Goal: Entertainment & Leisure: Browse casually

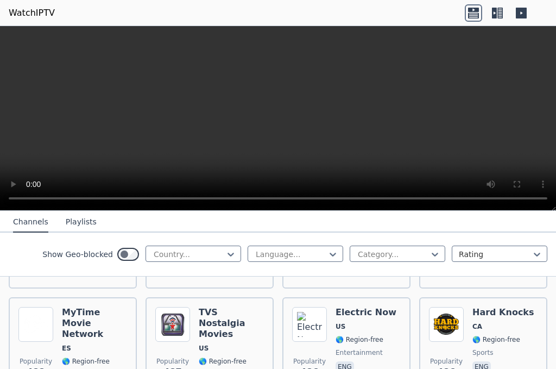
scroll to position [5187, 0]
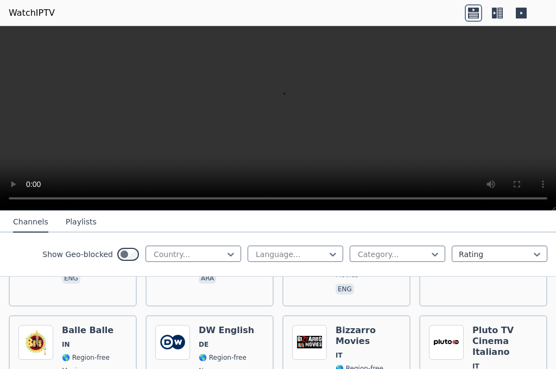
scroll to position [4970, 0]
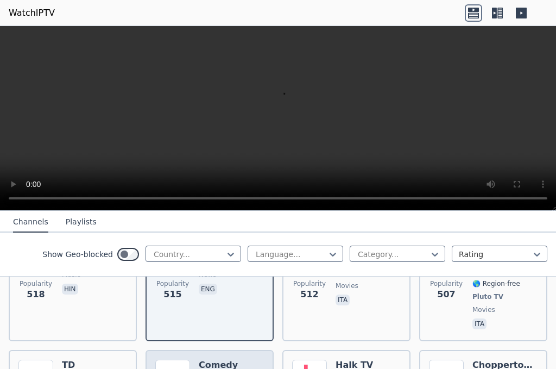
scroll to position [5025, 0]
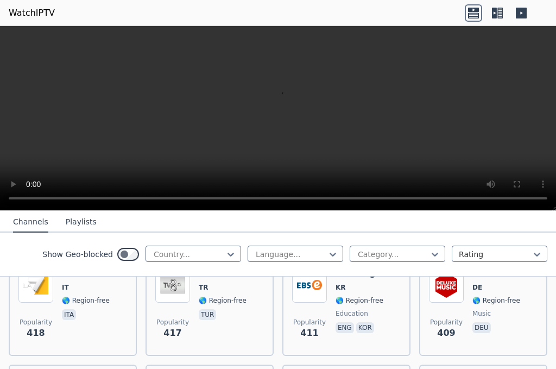
scroll to position [6599, 0]
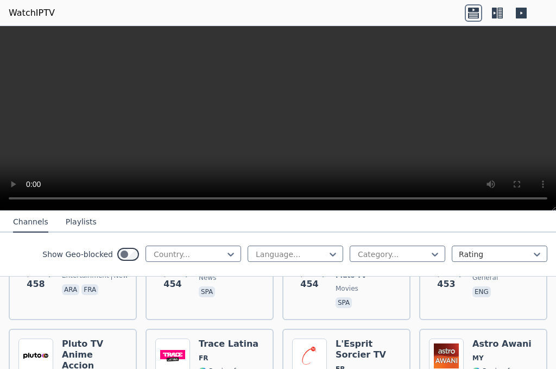
scroll to position [6002, 0]
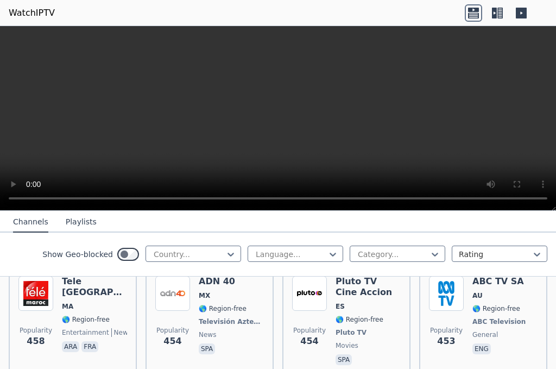
scroll to position [5893, 0]
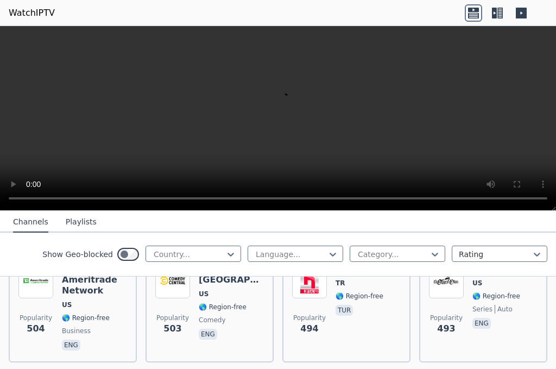
scroll to position [5133, 0]
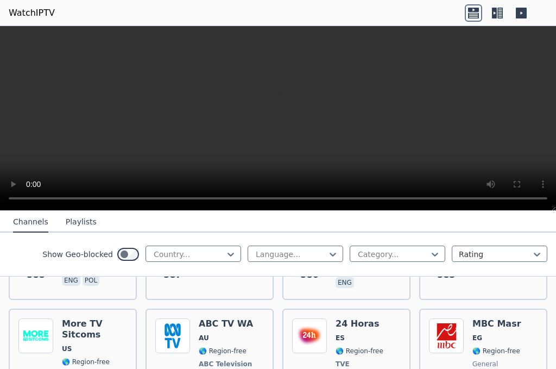
scroll to position [4373, 0]
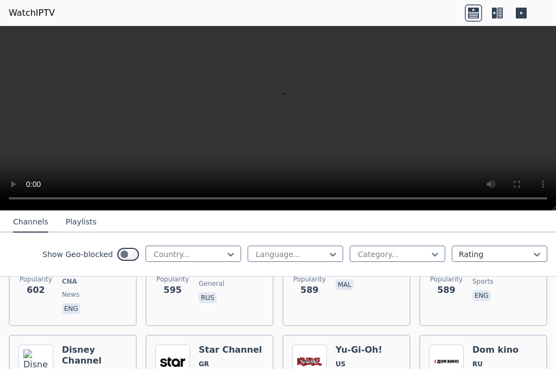
scroll to position [4156, 0]
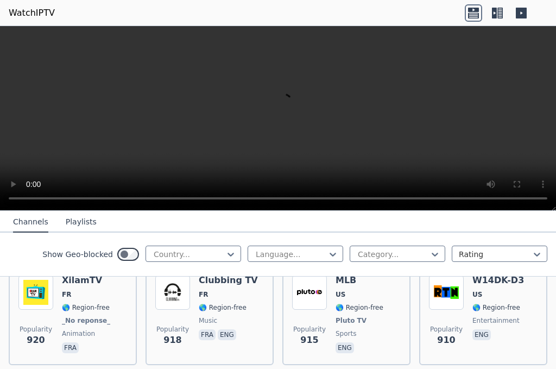
scroll to position [2363, 0]
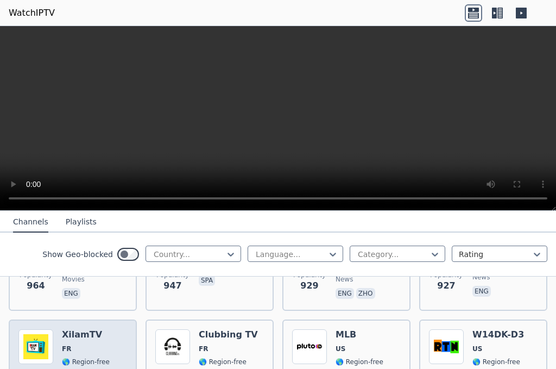
click at [97, 319] on div "Popularity 920 XilamTV FR 🌎 Region-free _No reponse_ animation fra" at bounding box center [73, 369] width 128 height 100
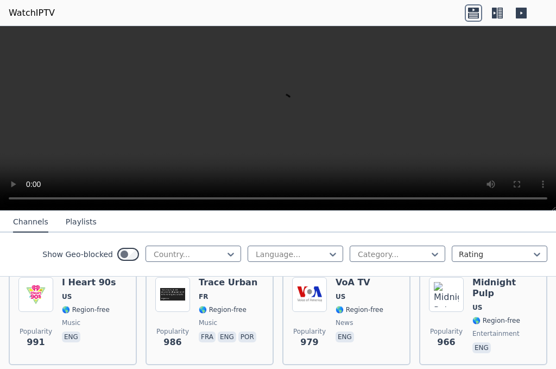
scroll to position [2146, 0]
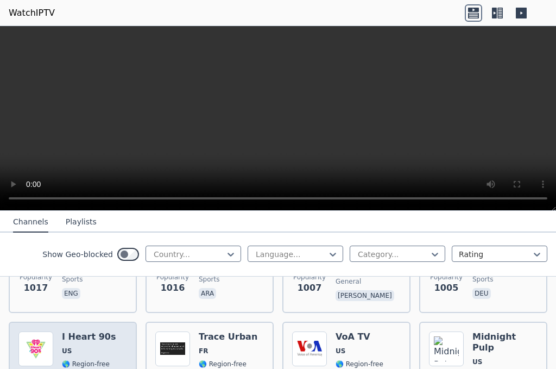
click at [68, 331] on h6 "I Heart 90s" at bounding box center [89, 336] width 54 height 11
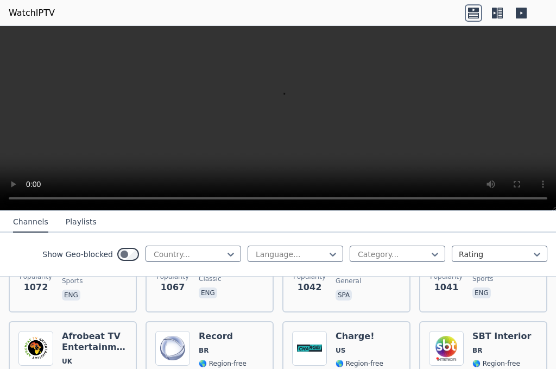
scroll to position [1929, 0]
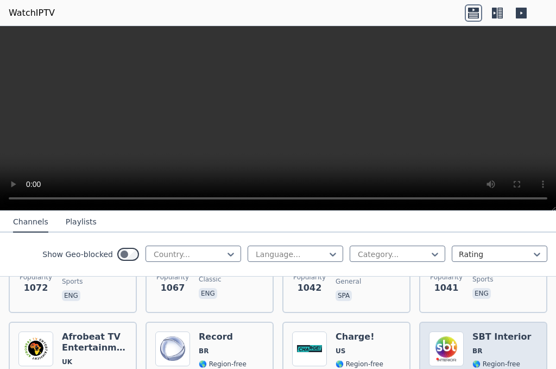
click at [501, 335] on div "SBT Interior BR 🌎 Region-free Sistema Brasileiro de Televisão general por" at bounding box center [504, 371] width 65 height 80
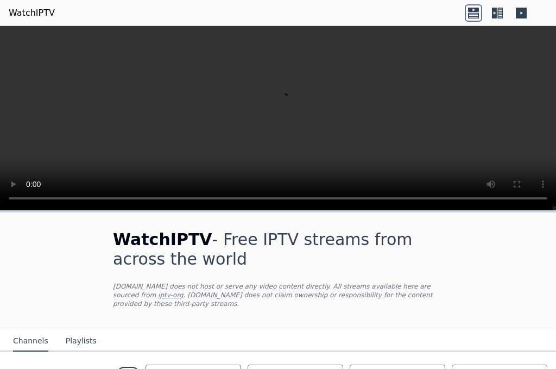
scroll to position [54, 0]
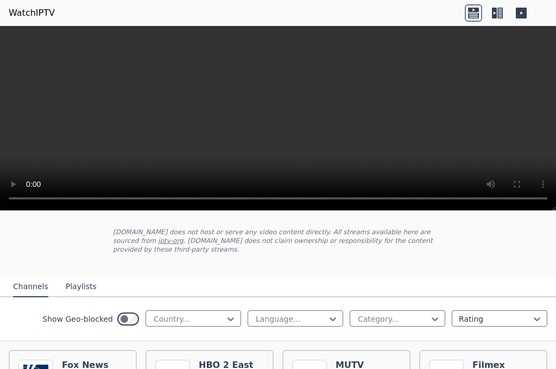
click at [216, 300] on div "Show Geo-blocked Country... Language... Category... Rating" at bounding box center [278, 319] width 556 height 44
click at [225, 313] on icon at bounding box center [230, 318] width 11 height 11
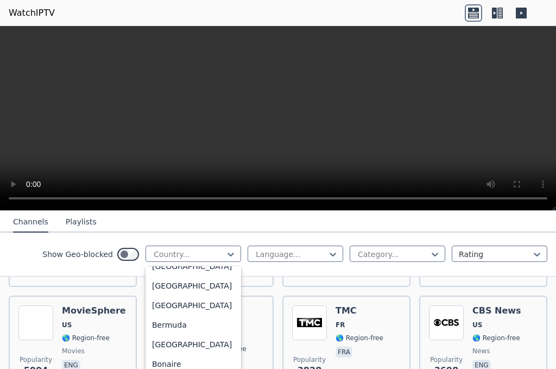
scroll to position [434, 0]
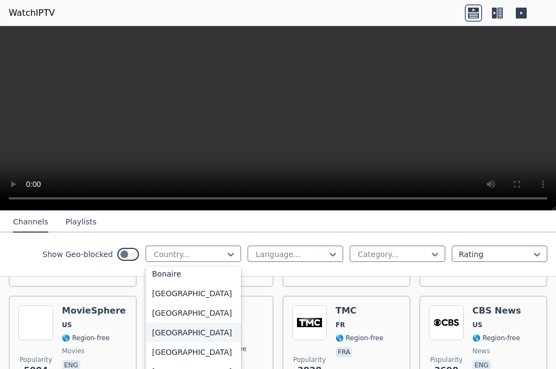
click at [163, 342] on div "[GEOGRAPHIC_DATA]" at bounding box center [194, 333] width 96 height 20
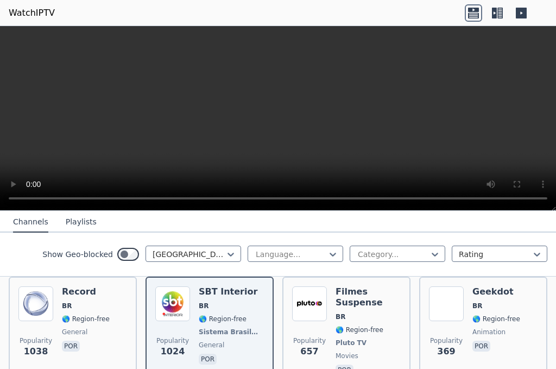
scroll to position [109, 0]
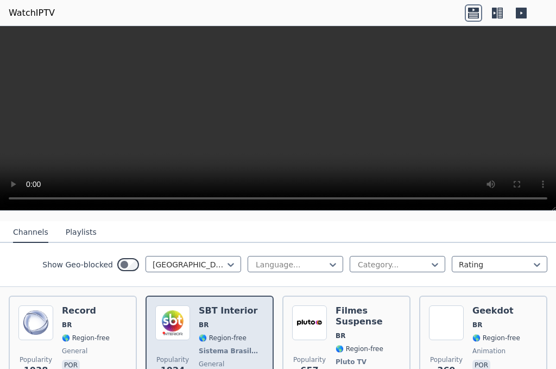
click at [191, 324] on div "Popularity 1024 SBT Interior BR 🌎 Region-free Sistema Brasileiro de Televisão g…" at bounding box center [209, 350] width 109 height 91
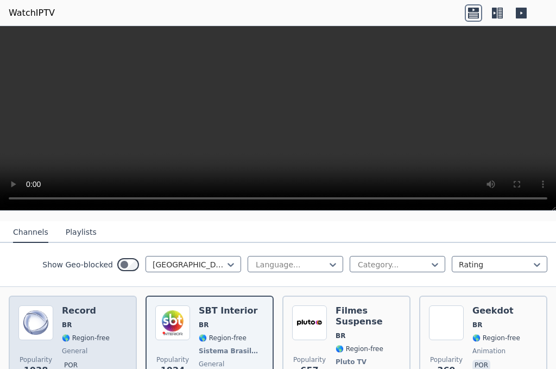
click at [94, 320] on span "BR" at bounding box center [86, 324] width 48 height 9
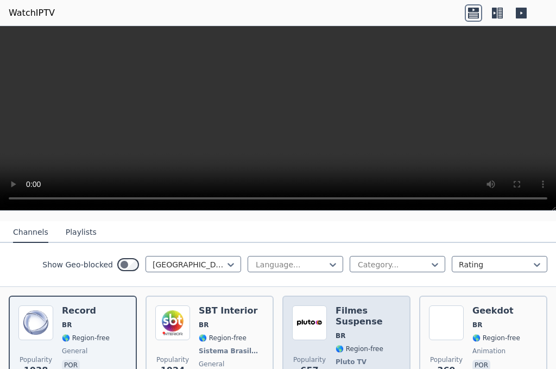
click at [301, 305] on img at bounding box center [309, 322] width 35 height 35
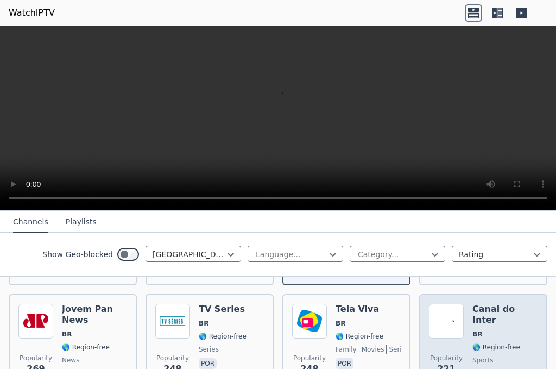
scroll to position [217, 0]
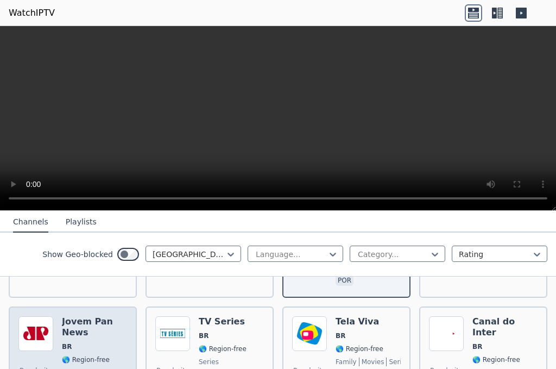
click at [99, 323] on h6 "Jovem Pan News" at bounding box center [94, 327] width 65 height 22
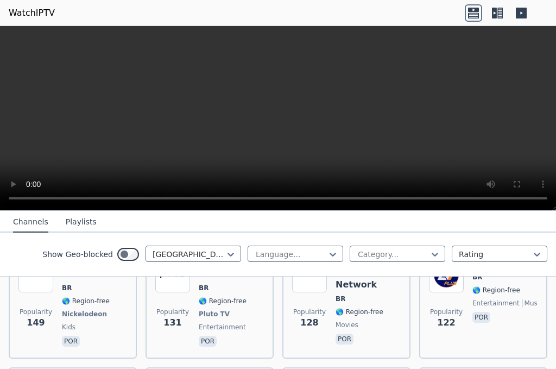
scroll to position [434, 0]
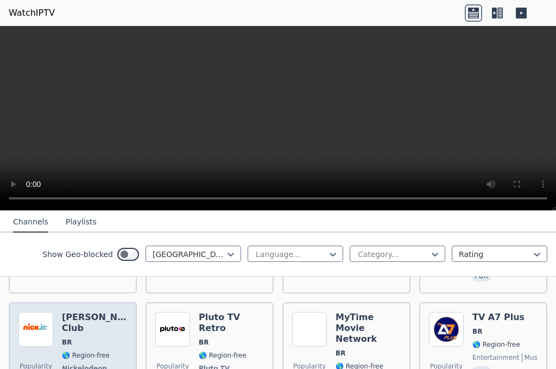
click at [104, 338] on span "BR" at bounding box center [94, 342] width 65 height 9
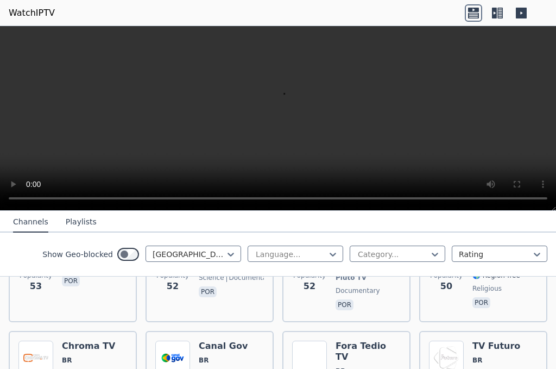
scroll to position [978, 0]
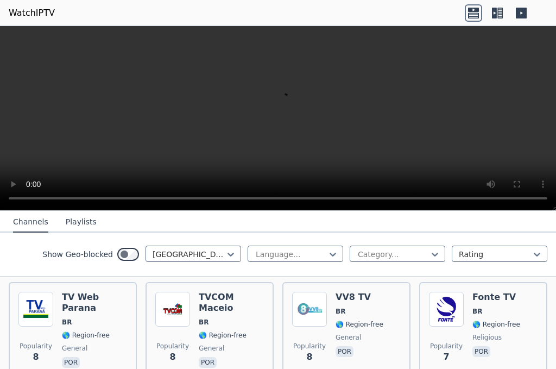
scroll to position [4404, 0]
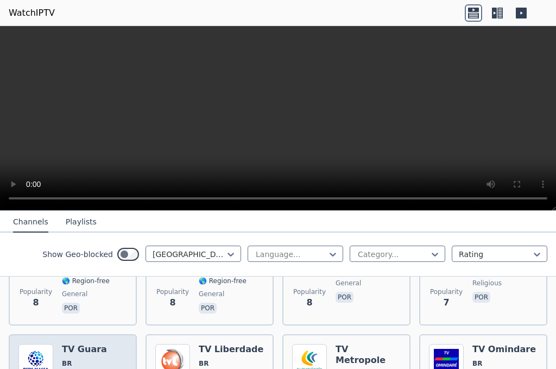
click at [99, 368] on span "🌎 Region-free" at bounding box center [86, 376] width 48 height 9
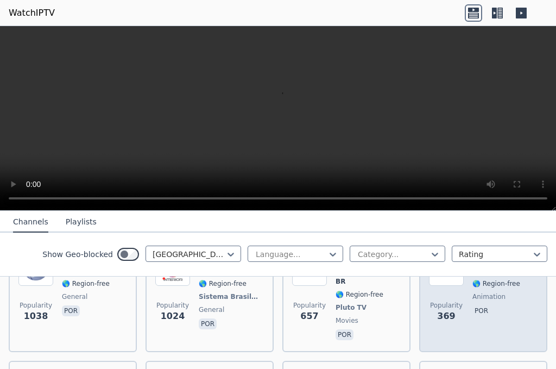
scroll to position [109, 0]
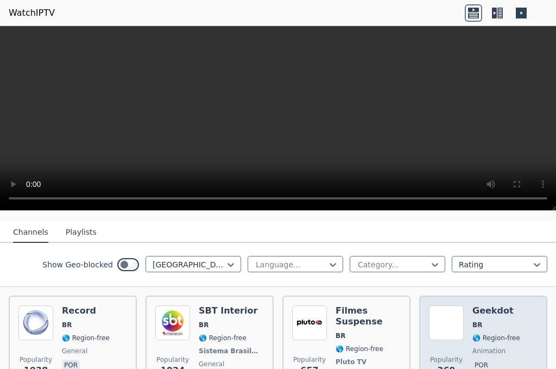
click at [447, 333] on div "Popularity 369" at bounding box center [446, 350] width 35 height 91
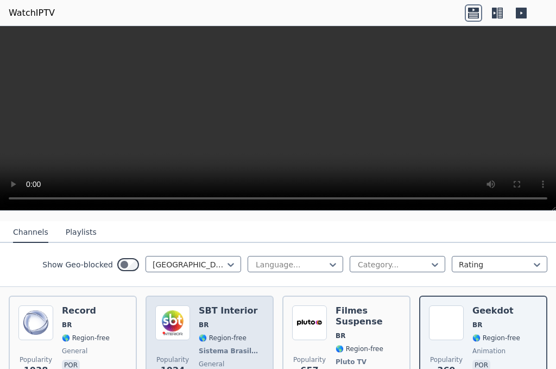
click at [159, 331] on img at bounding box center [172, 322] width 35 height 35
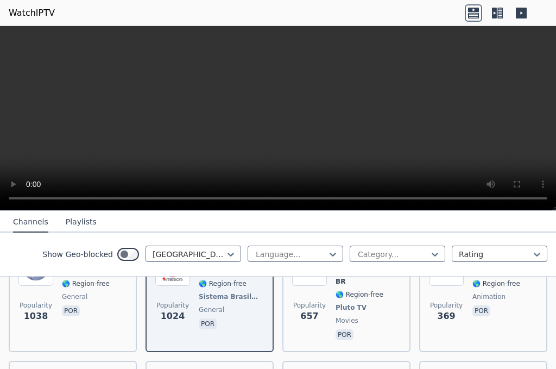
scroll to position [217, 0]
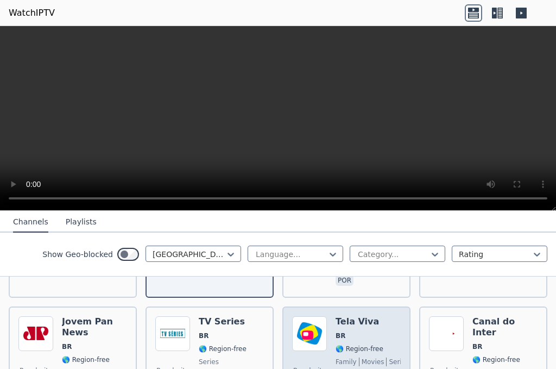
click at [300, 306] on div "Popularity 248 Tela Viva BR 🌎 Region-free family movies series por" at bounding box center [346, 355] width 128 height 98
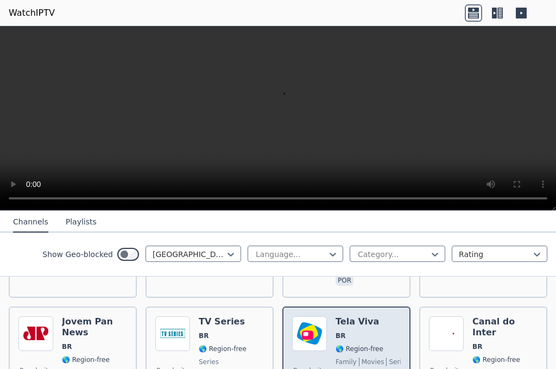
scroll to position [272, 0]
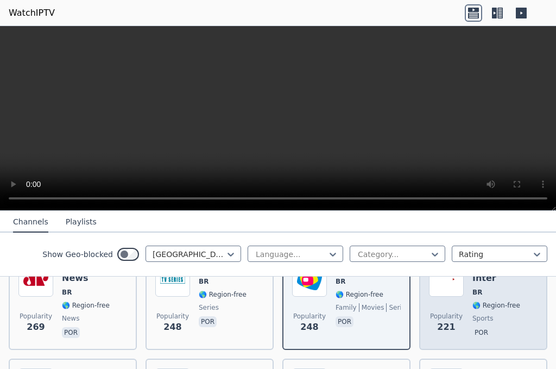
click at [451, 293] on div "Popularity 221" at bounding box center [446, 301] width 35 height 78
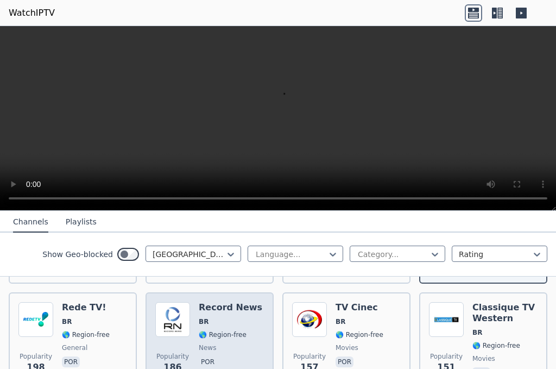
scroll to position [326, 0]
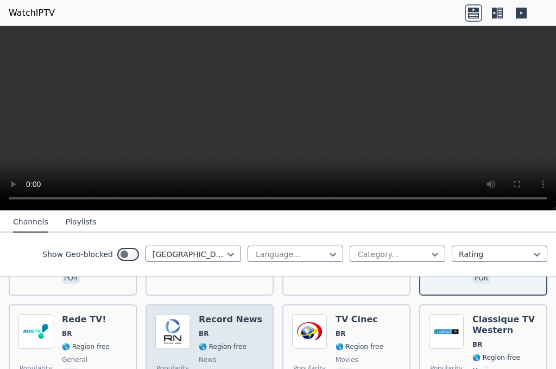
click at [181, 323] on img at bounding box center [172, 331] width 35 height 35
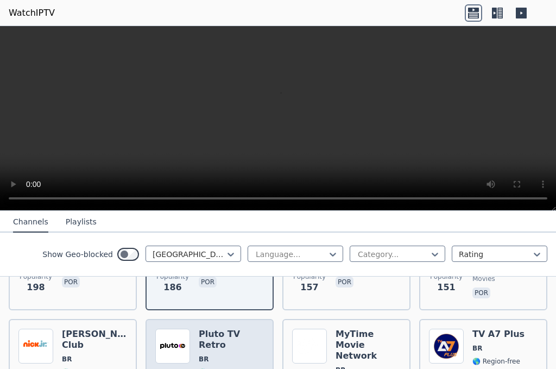
scroll to position [434, 0]
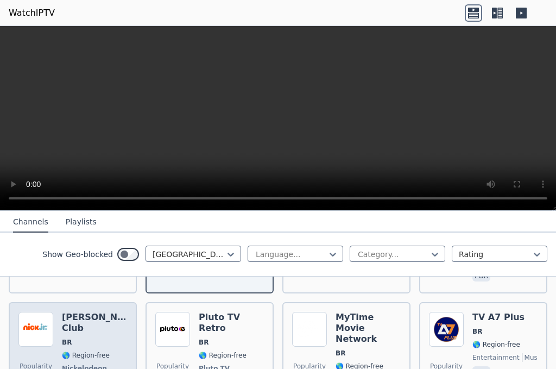
click at [97, 351] on span "🌎 Region-free" at bounding box center [86, 355] width 48 height 9
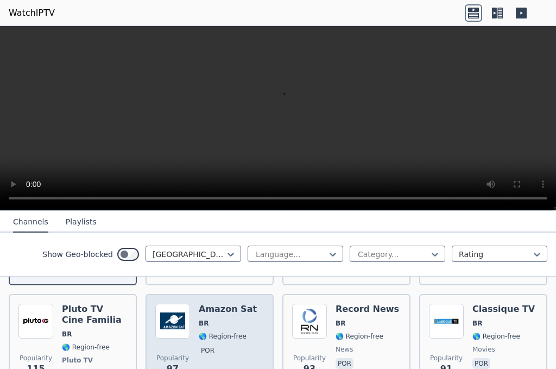
scroll to position [543, 0]
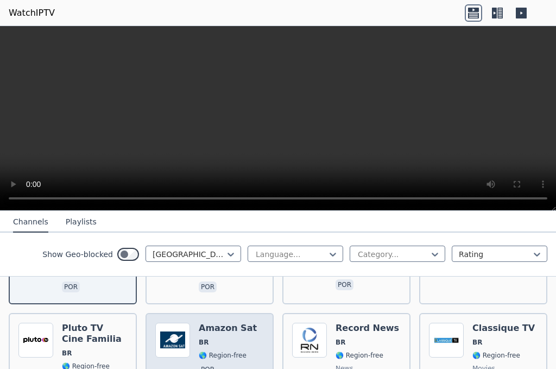
click at [206, 327] on div "Amazon Sat BR 🌎 Region-free por" at bounding box center [228, 368] width 58 height 91
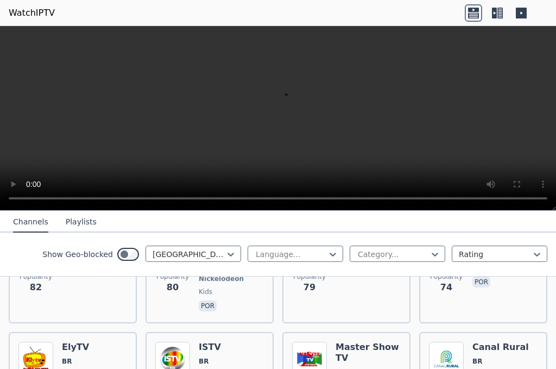
scroll to position [760, 0]
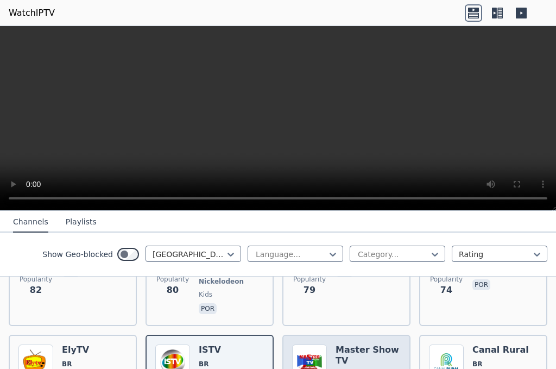
click at [376, 344] on h6 "Master Show TV" at bounding box center [368, 355] width 65 height 22
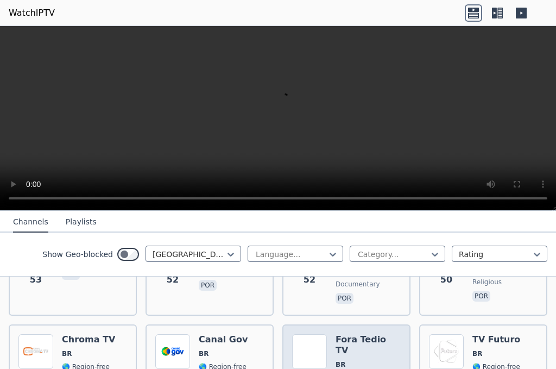
scroll to position [978, 0]
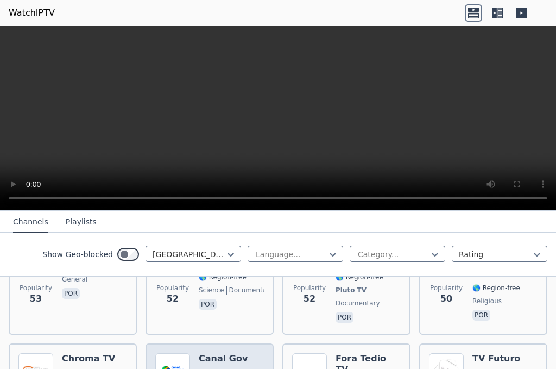
click at [225, 368] on span "BR" at bounding box center [223, 372] width 49 height 9
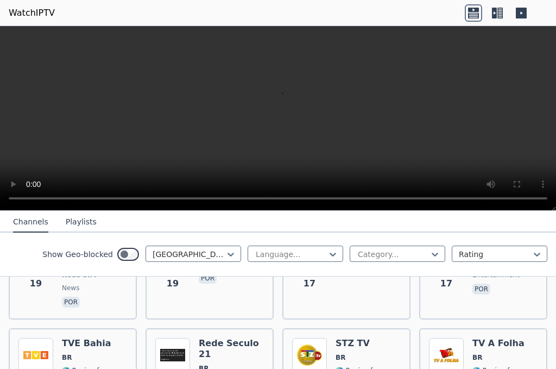
scroll to position [2172, 0]
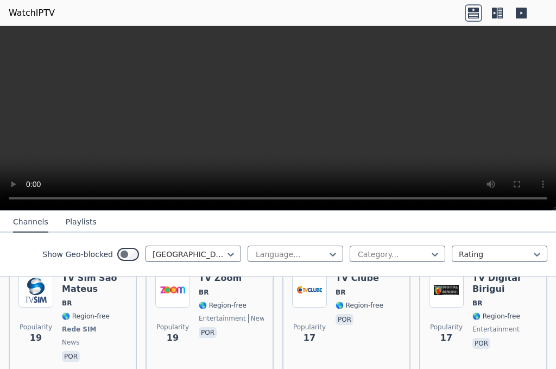
click at [231, 324] on div "TV Zoom BR 🌎 Region-free entertainment news por" at bounding box center [231, 318] width 65 height 91
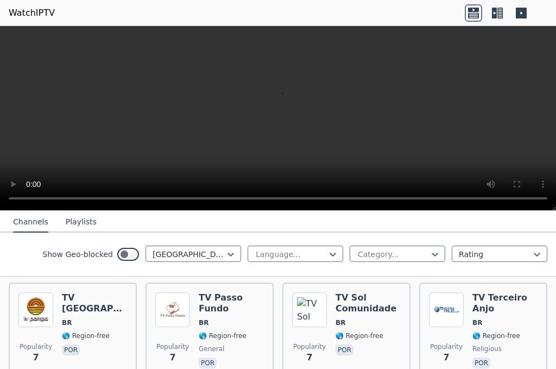
scroll to position [4566, 0]
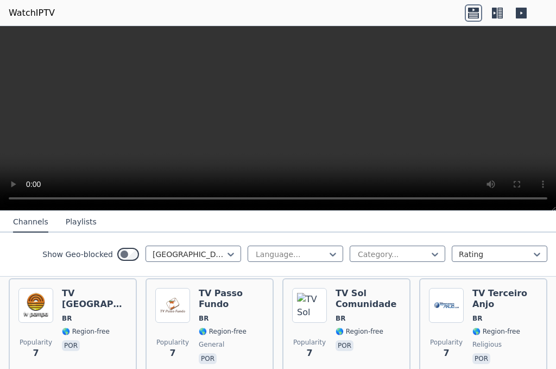
click at [302, 254] on div at bounding box center [291, 254] width 73 height 11
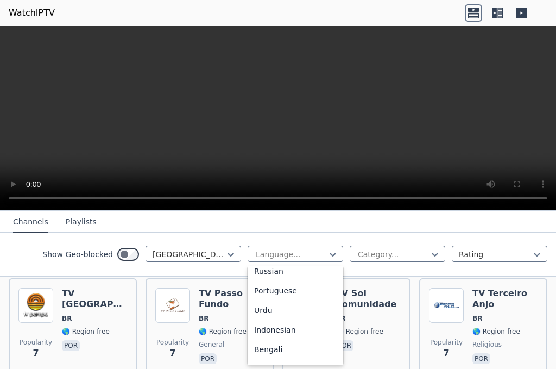
scroll to position [163, 0]
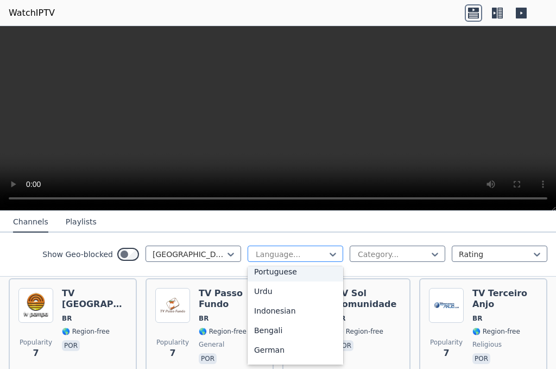
click at [295, 253] on div at bounding box center [291, 254] width 73 height 11
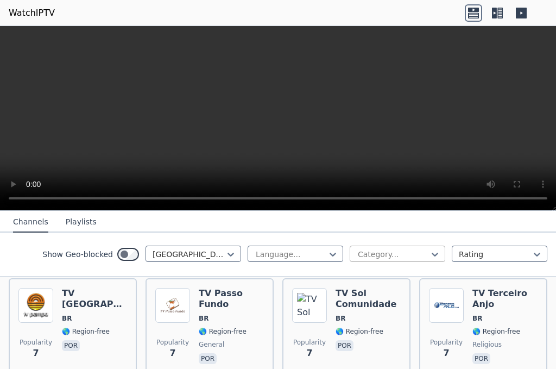
click at [367, 253] on div at bounding box center [393, 254] width 73 height 11
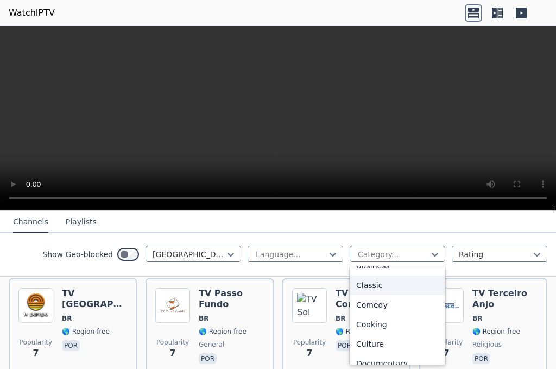
scroll to position [54, 0]
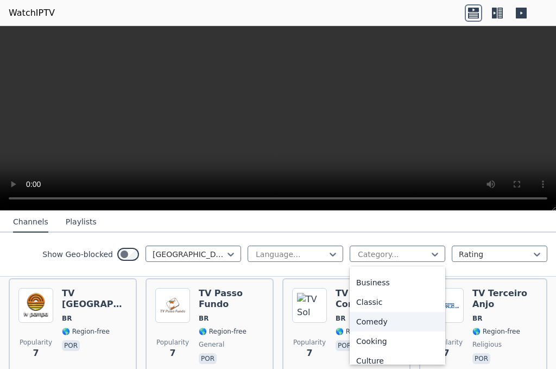
click at [378, 326] on div "Comedy" at bounding box center [398, 322] width 96 height 20
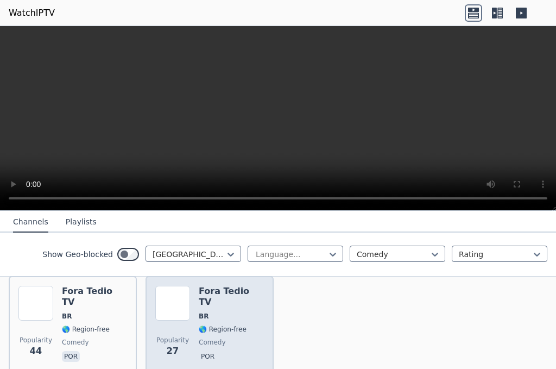
scroll to position [116, 0]
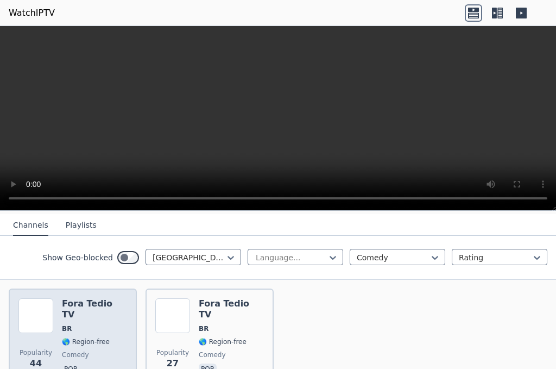
click at [38, 303] on img at bounding box center [35, 315] width 35 height 35
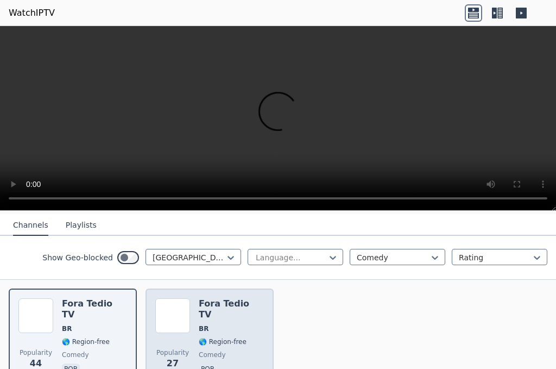
click at [217, 324] on span "BR" at bounding box center [231, 328] width 65 height 9
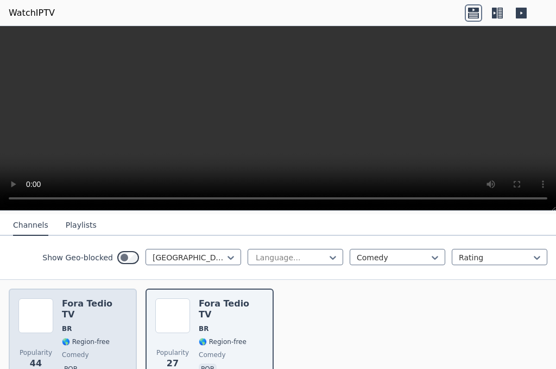
click at [59, 303] on div "Popularity 44 Fora Tedio TV BR 🌎 Region-free comedy por" at bounding box center [72, 337] width 109 height 78
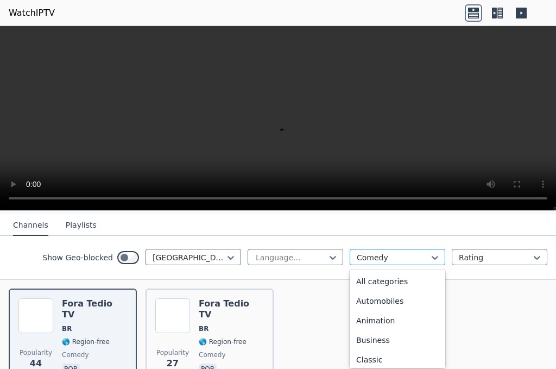
click at [373, 249] on div "Comedy" at bounding box center [398, 257] width 96 height 16
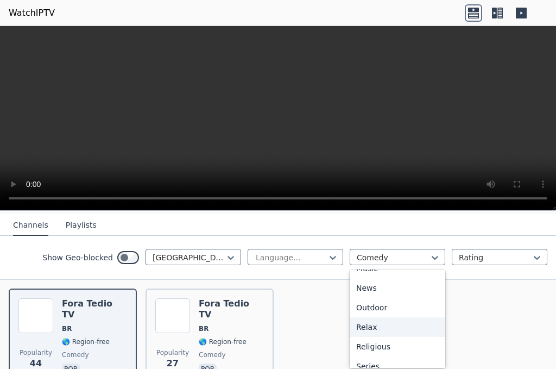
scroll to position [272, 0]
click at [368, 323] on div "Music" at bounding box center [398, 323] width 96 height 20
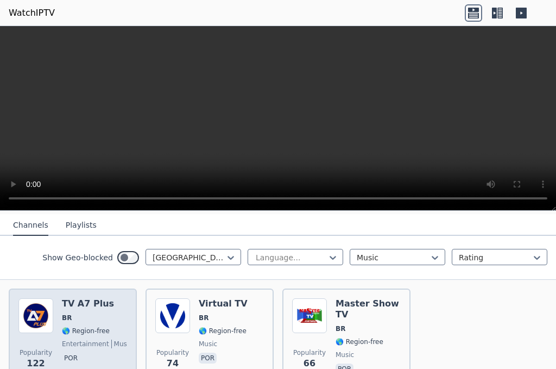
click at [60, 320] on div "Popularity 122 TV A7 Plus BR 🌎 Region-free entertainment music news por" at bounding box center [72, 337] width 109 height 78
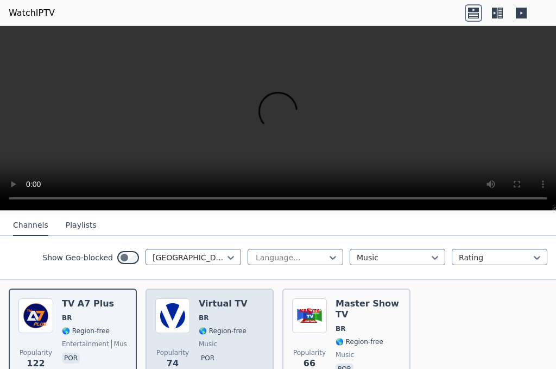
click at [199, 316] on div "Virtual TV BR 🌎 Region-free music por" at bounding box center [223, 337] width 49 height 78
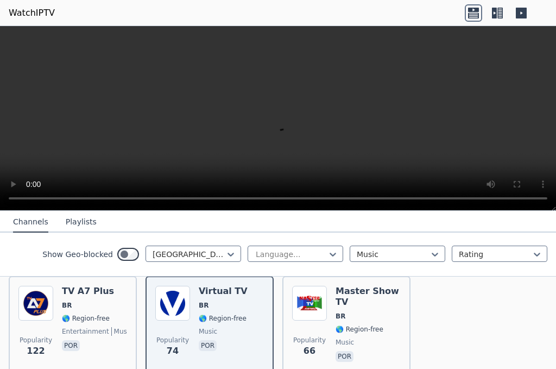
scroll to position [116, 0]
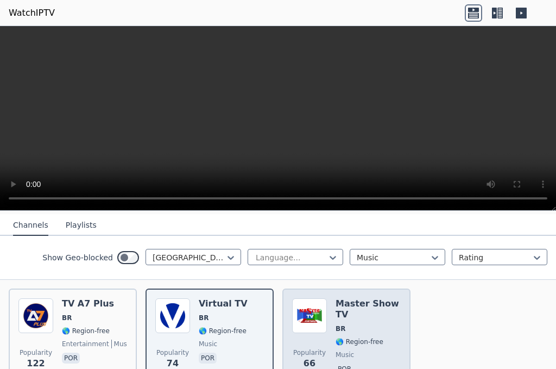
click at [336, 312] on div "Master Show TV BR 🌎 Region-free music por" at bounding box center [368, 337] width 65 height 78
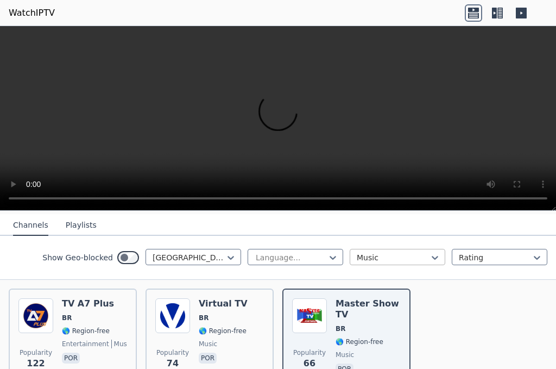
click at [411, 252] on div at bounding box center [393, 257] width 73 height 11
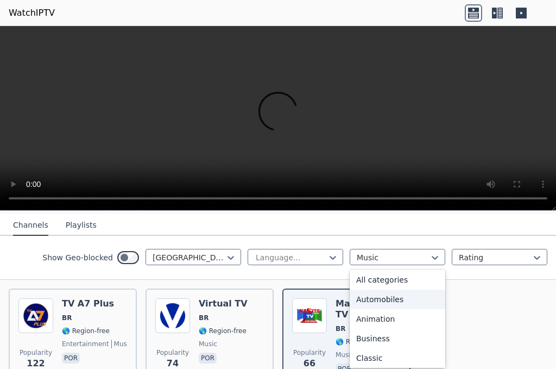
scroll to position [0, 0]
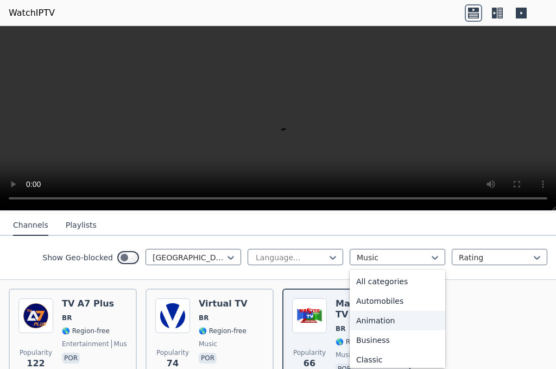
click at [396, 318] on div "Animation" at bounding box center [398, 321] width 96 height 20
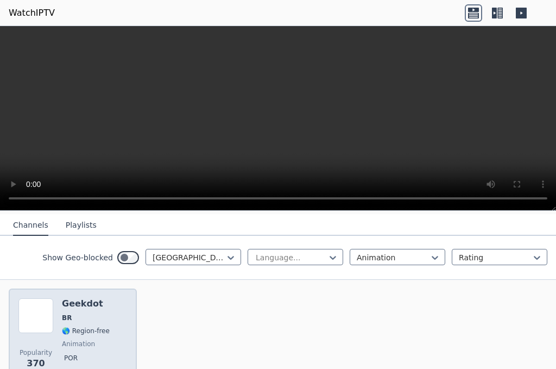
click at [52, 302] on img at bounding box center [35, 315] width 35 height 35
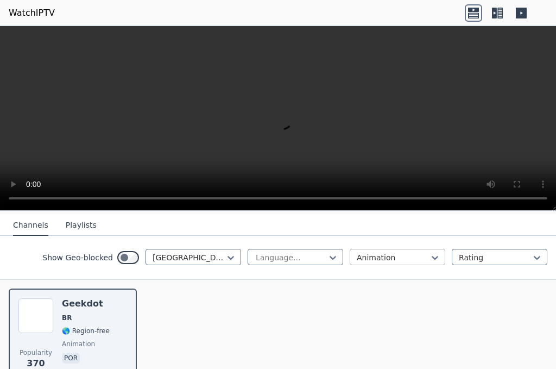
click at [384, 252] on div at bounding box center [393, 257] width 73 height 11
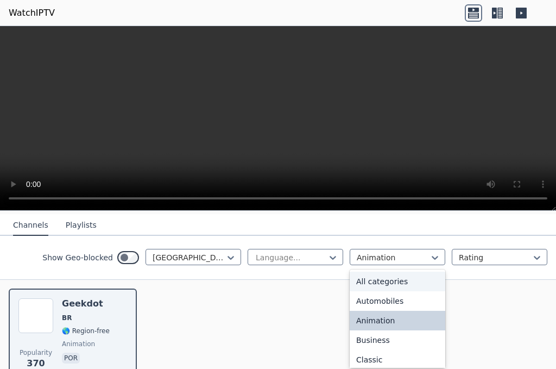
click at [400, 283] on div "All categories" at bounding box center [398, 282] width 96 height 20
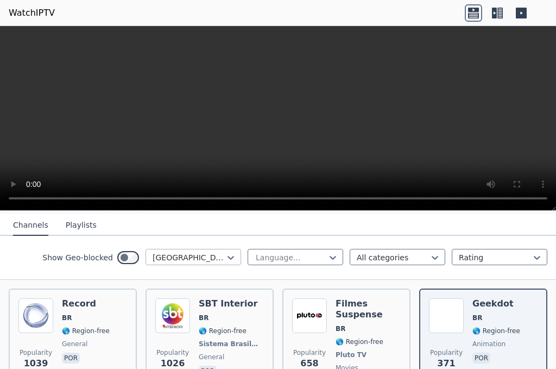
click at [204, 255] on div at bounding box center [189, 257] width 73 height 11
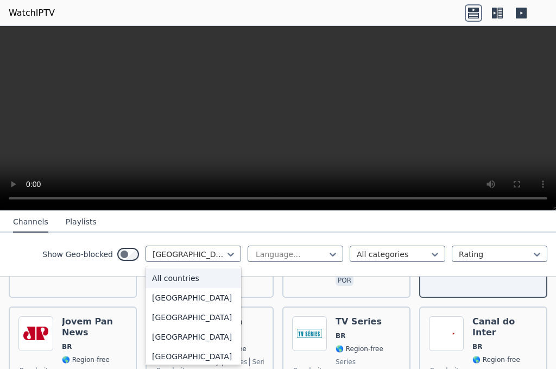
click at [174, 282] on div "All countries" at bounding box center [194, 278] width 96 height 20
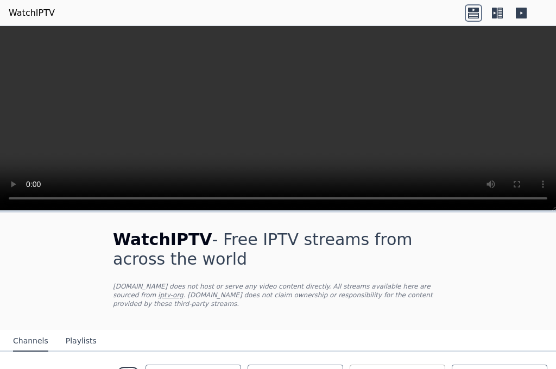
scroll to position [163, 0]
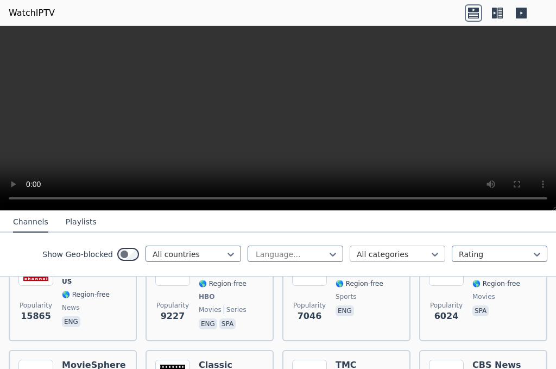
click at [380, 255] on div at bounding box center [393, 254] width 73 height 11
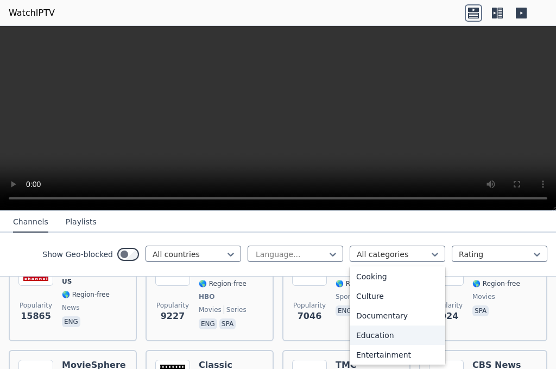
scroll to position [54, 0]
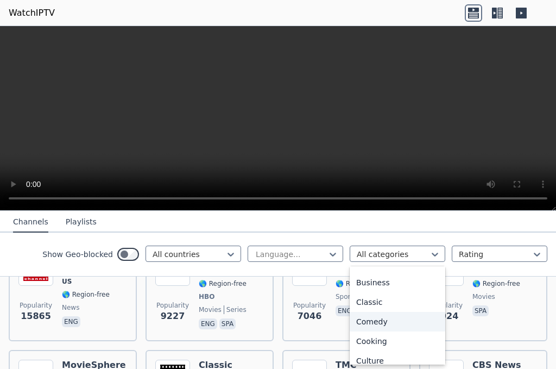
click at [373, 318] on div "Comedy" at bounding box center [398, 322] width 96 height 20
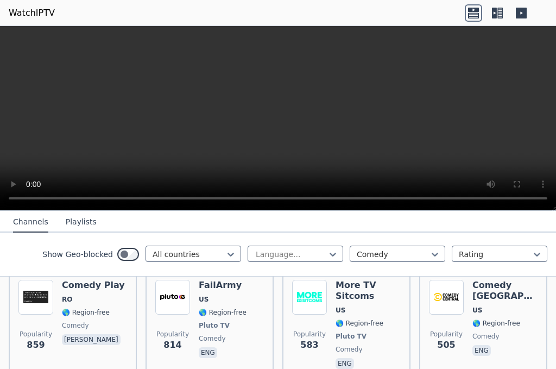
scroll to position [109, 0]
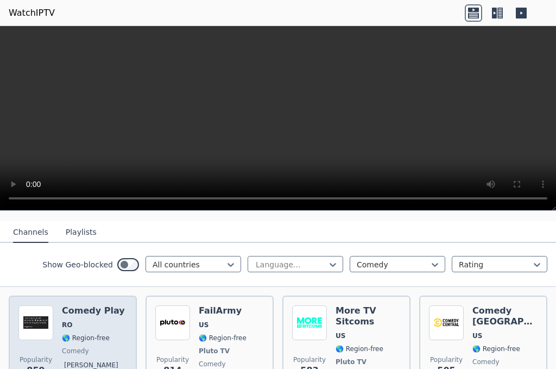
click at [92, 310] on div "Comedy Play RO 🌎 Region-free comedy [PERSON_NAME]" at bounding box center [93, 350] width 63 height 91
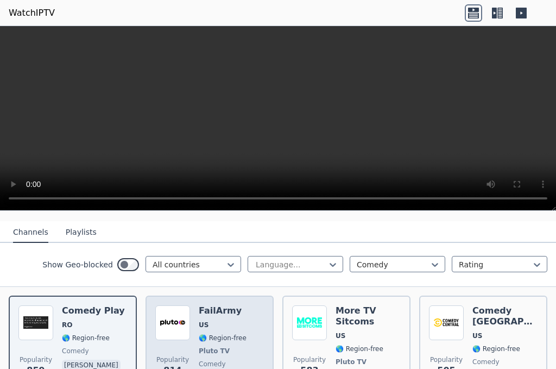
click at [193, 326] on div "Popularity 814 FailArmy US 🌎 Region-free Pluto TV comedy eng" at bounding box center [209, 350] width 109 height 91
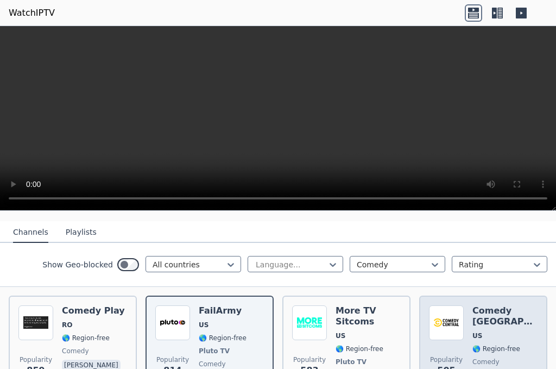
click at [486, 316] on h6 "Comedy [GEOGRAPHIC_DATA]" at bounding box center [504, 316] width 65 height 22
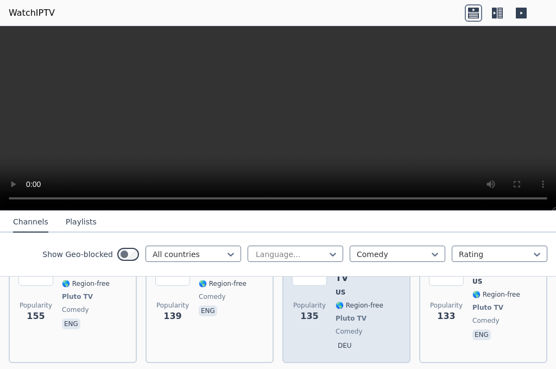
scroll to position [597, 0]
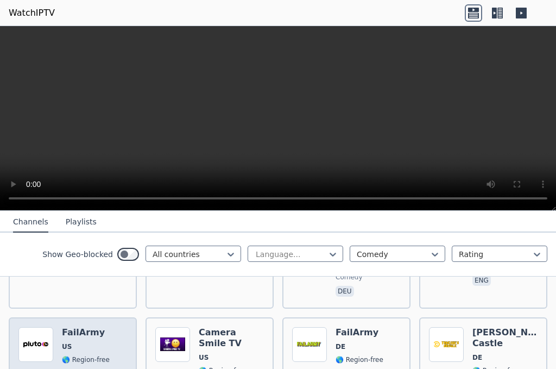
click at [78, 327] on div "FailArmy US 🌎 Region-free Pluto TV comedy eng" at bounding box center [86, 372] width 48 height 91
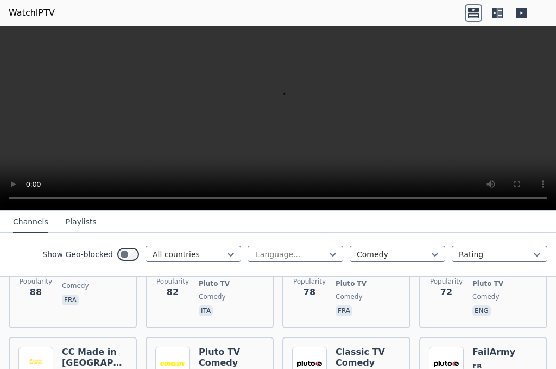
scroll to position [815, 0]
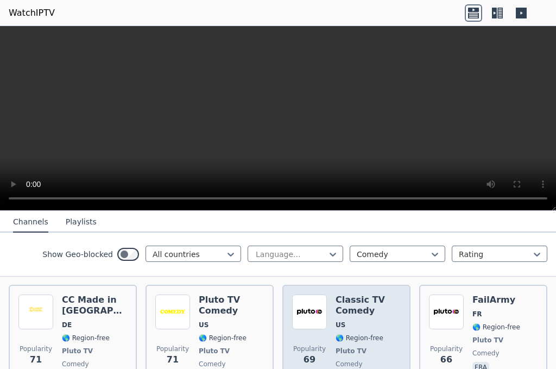
click at [354, 301] on div "Classic TV Comedy US 🌎 Region-free Pluto TV comedy eng" at bounding box center [368, 339] width 65 height 91
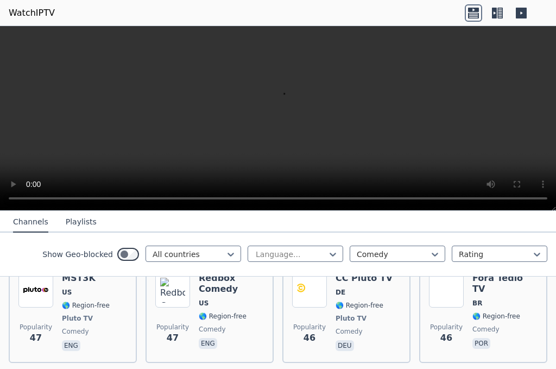
scroll to position [1195, 0]
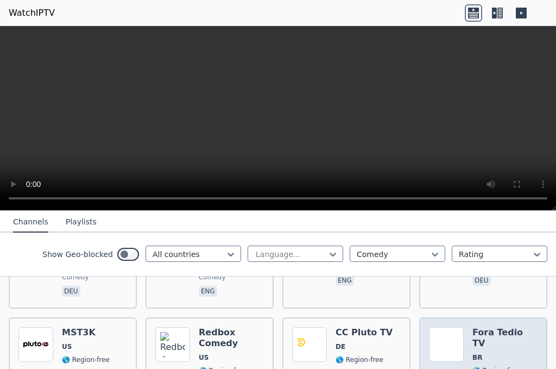
click at [457, 327] on img at bounding box center [446, 344] width 35 height 35
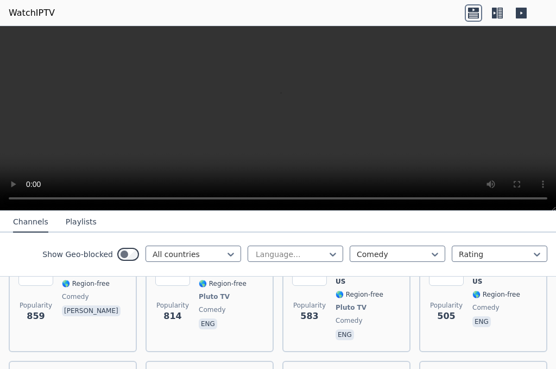
scroll to position [109, 0]
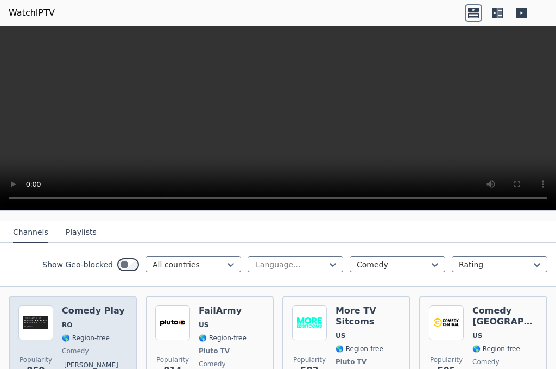
click at [95, 333] on span "🌎 Region-free" at bounding box center [86, 337] width 48 height 9
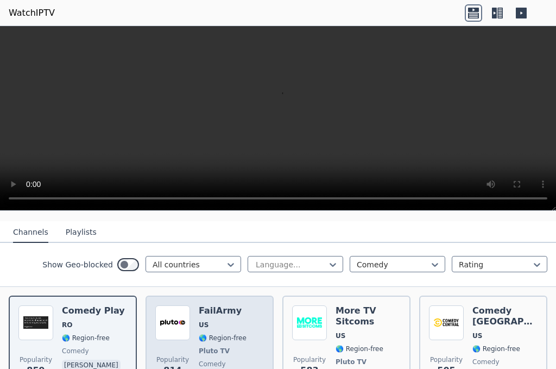
scroll to position [217, 0]
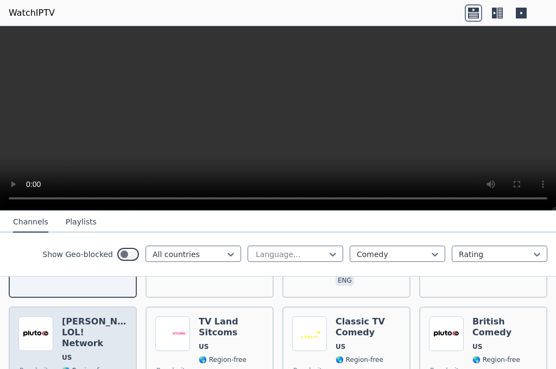
click at [42, 335] on img at bounding box center [35, 333] width 35 height 35
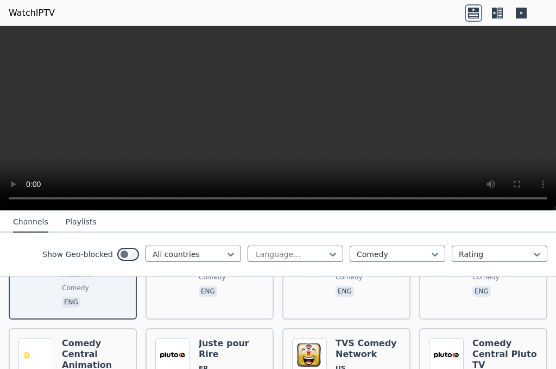
scroll to position [380, 0]
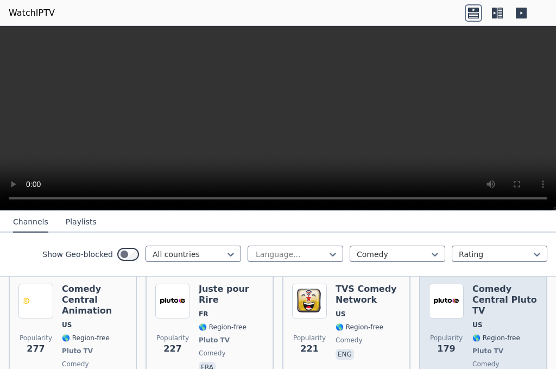
click at [488, 333] on span "🌎 Region-free" at bounding box center [496, 337] width 48 height 9
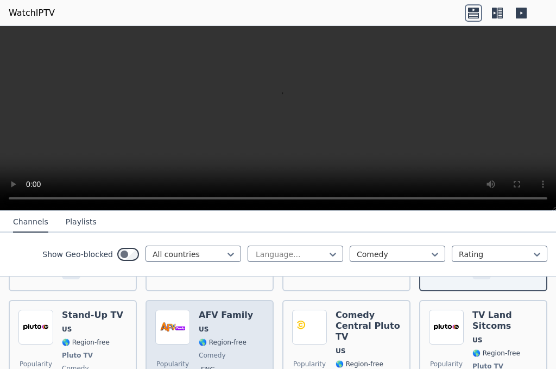
scroll to position [489, 0]
